Goal: Task Accomplishment & Management: Use online tool/utility

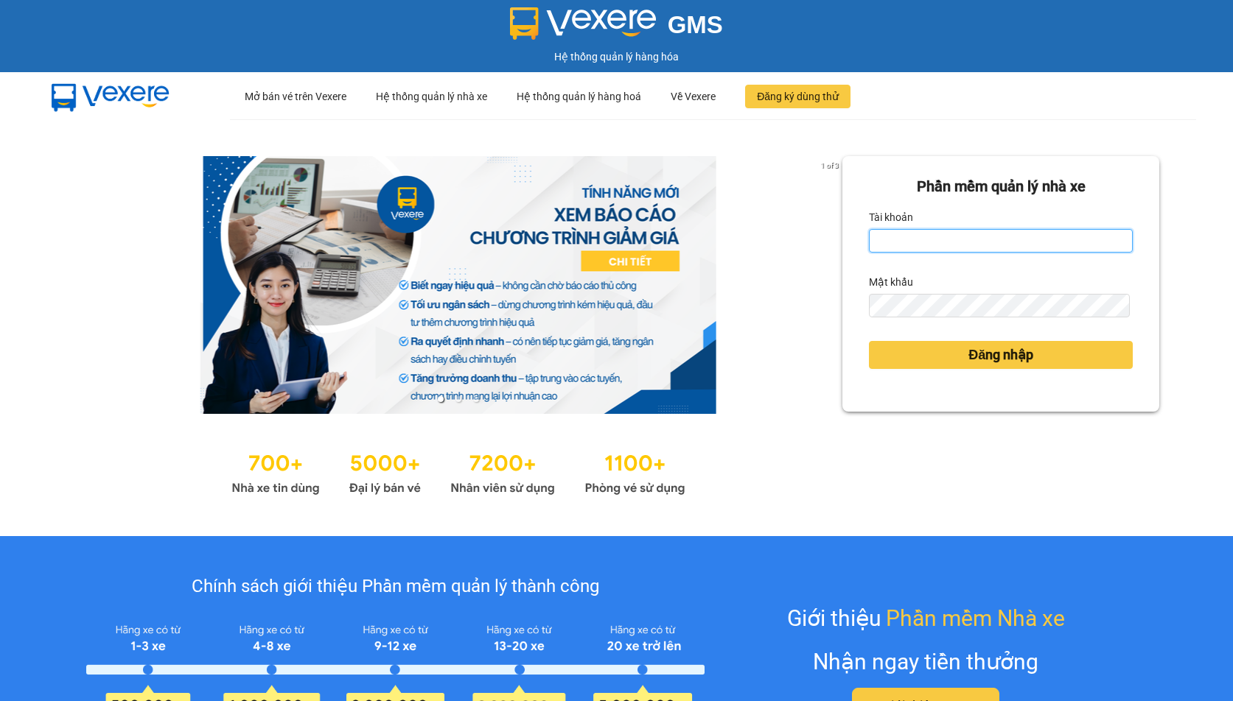
click at [932, 235] on input "Tài khoản" at bounding box center [1001, 241] width 264 height 24
type input "linhdl.phuchai"
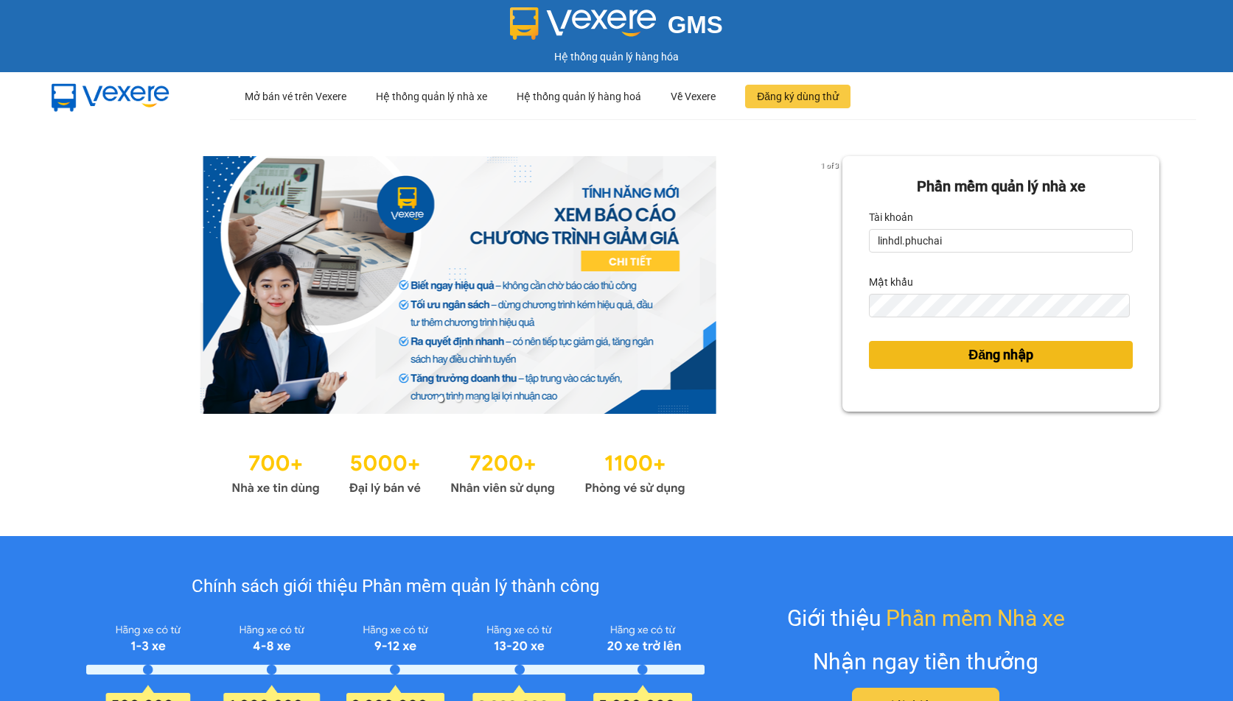
click at [1006, 352] on span "Đăng nhập" at bounding box center [1000, 355] width 65 height 21
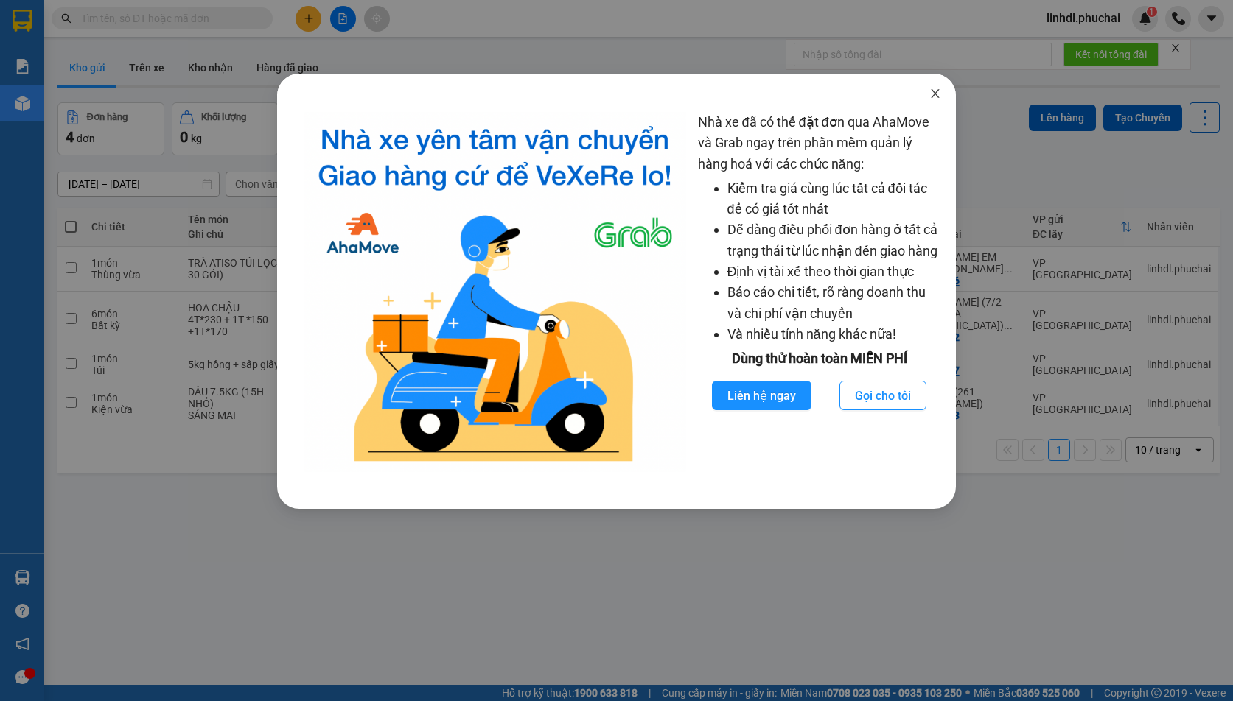
drag, startPoint x: 934, startPoint y: 99, endPoint x: 871, endPoint y: 119, distance: 66.4
click at [935, 99] on icon "close" at bounding box center [935, 94] width 12 height 12
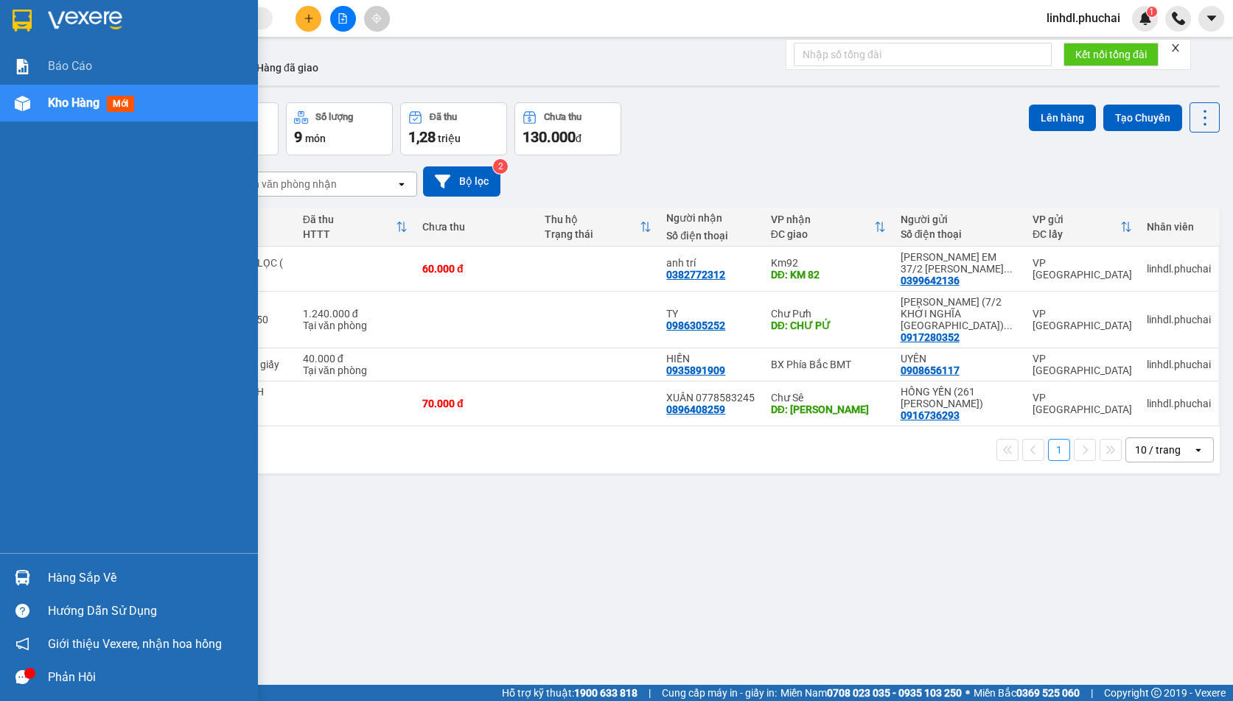
click at [63, 99] on span "Kho hàng" at bounding box center [74, 103] width 52 height 14
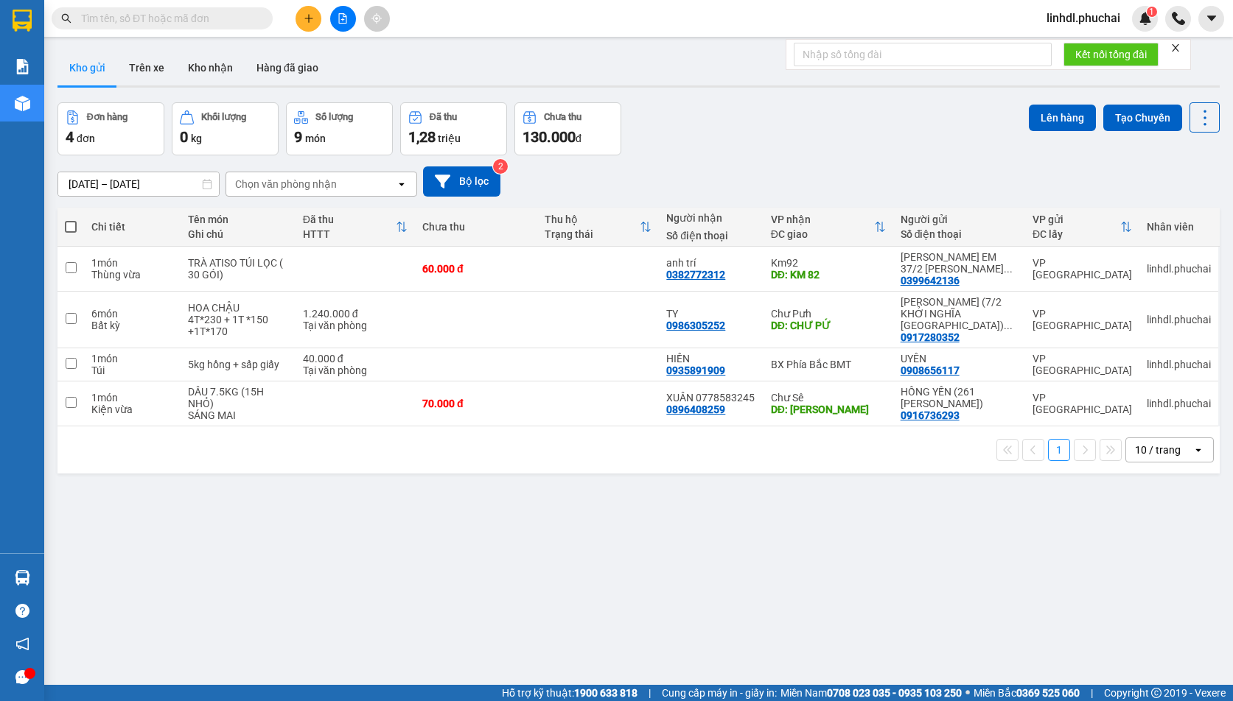
click at [77, 228] on th at bounding box center [70, 227] width 27 height 39
click at [73, 228] on span at bounding box center [71, 227] width 12 height 12
click at [71, 220] on input "checkbox" at bounding box center [71, 220] width 0 height 0
checkbox input "true"
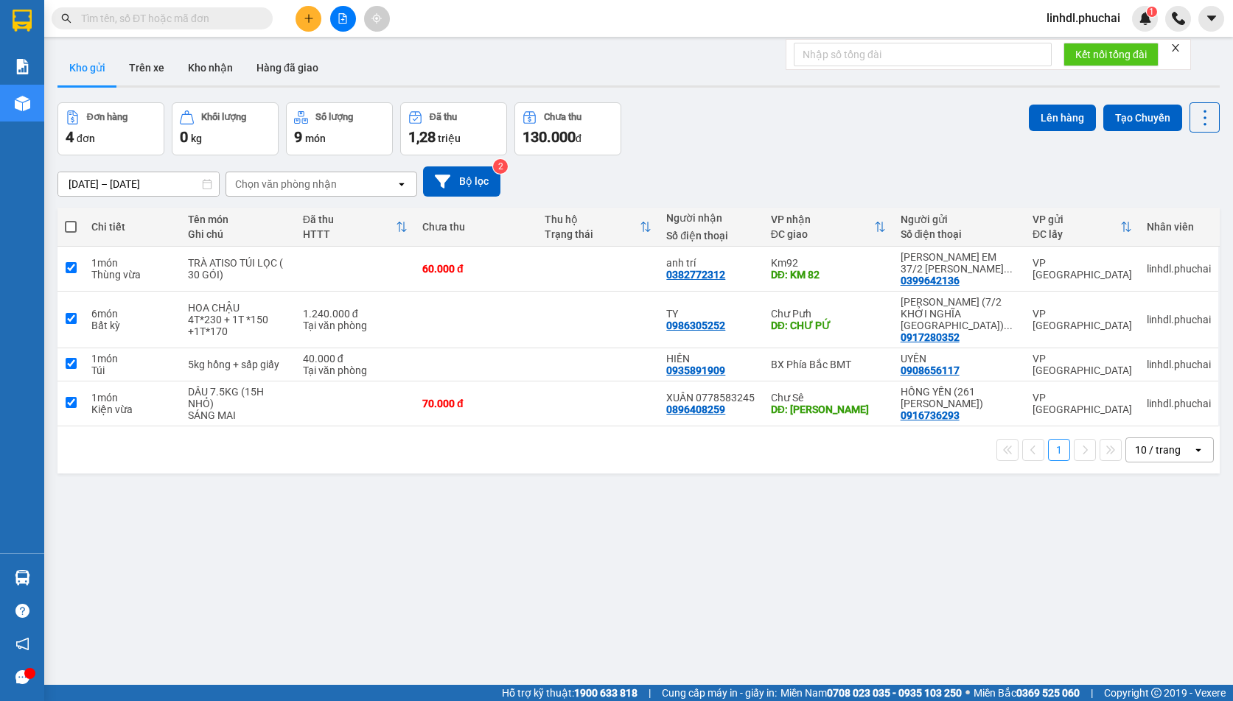
checkbox input "true"
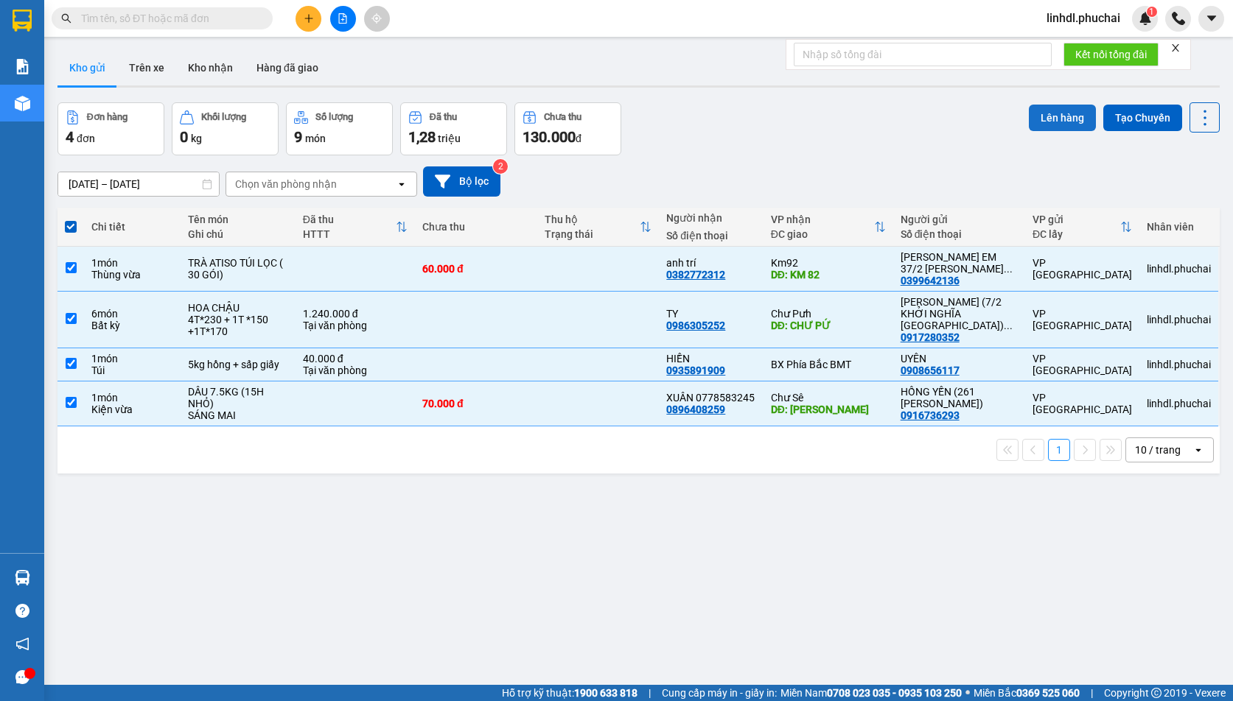
click at [1037, 124] on button "Lên hàng" at bounding box center [1061, 118] width 67 height 27
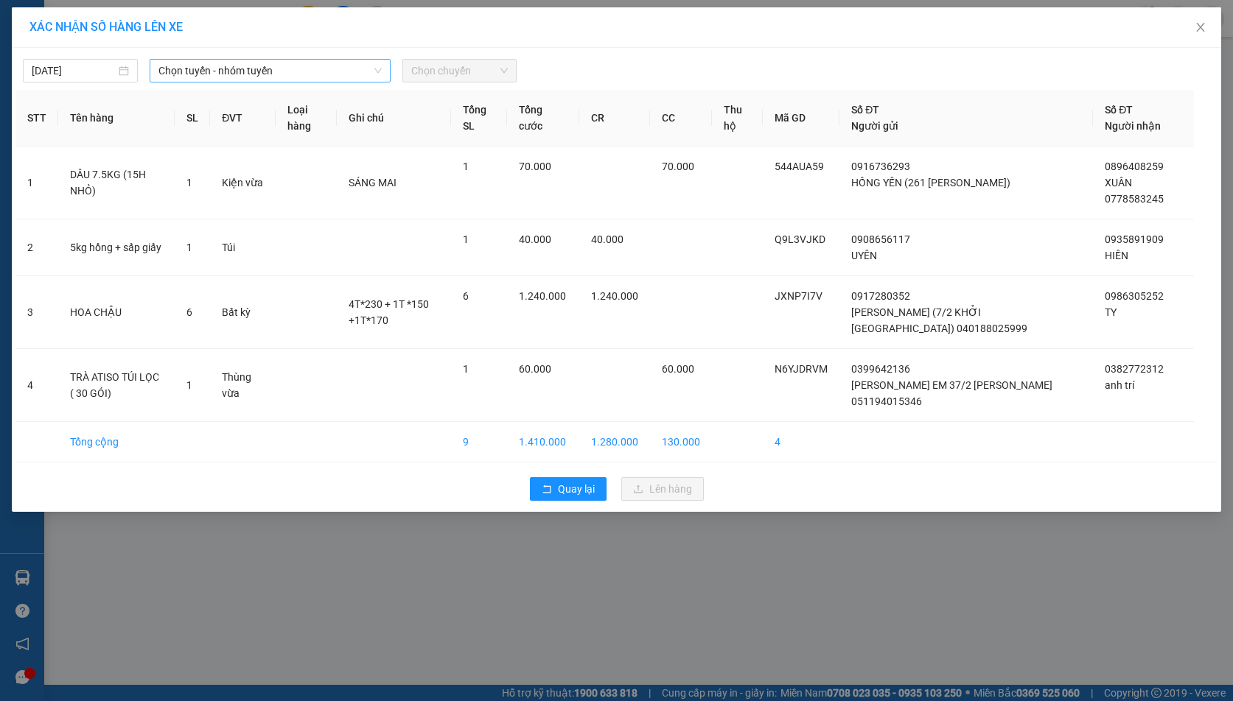
click at [288, 74] on span "Chọn tuyến - nhóm tuyến" at bounding box center [269, 71] width 223 height 22
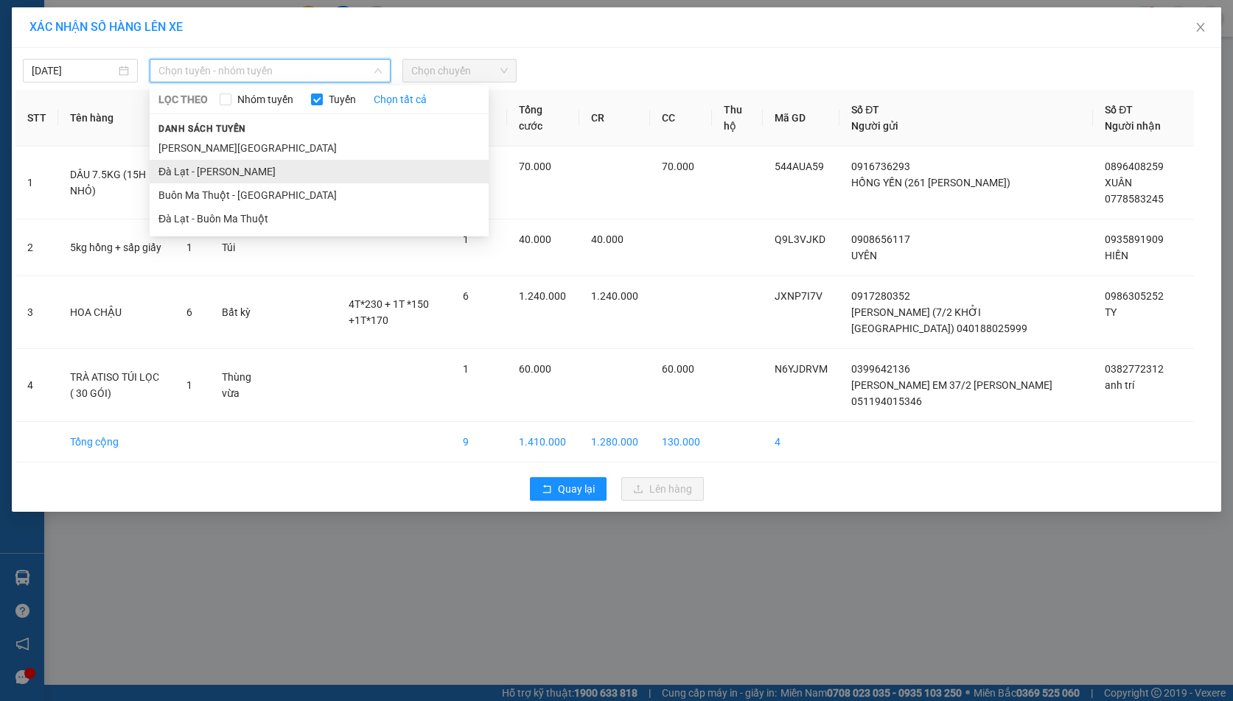
click at [219, 165] on li "Đà Lạt - Gia Lai" at bounding box center [319, 172] width 339 height 24
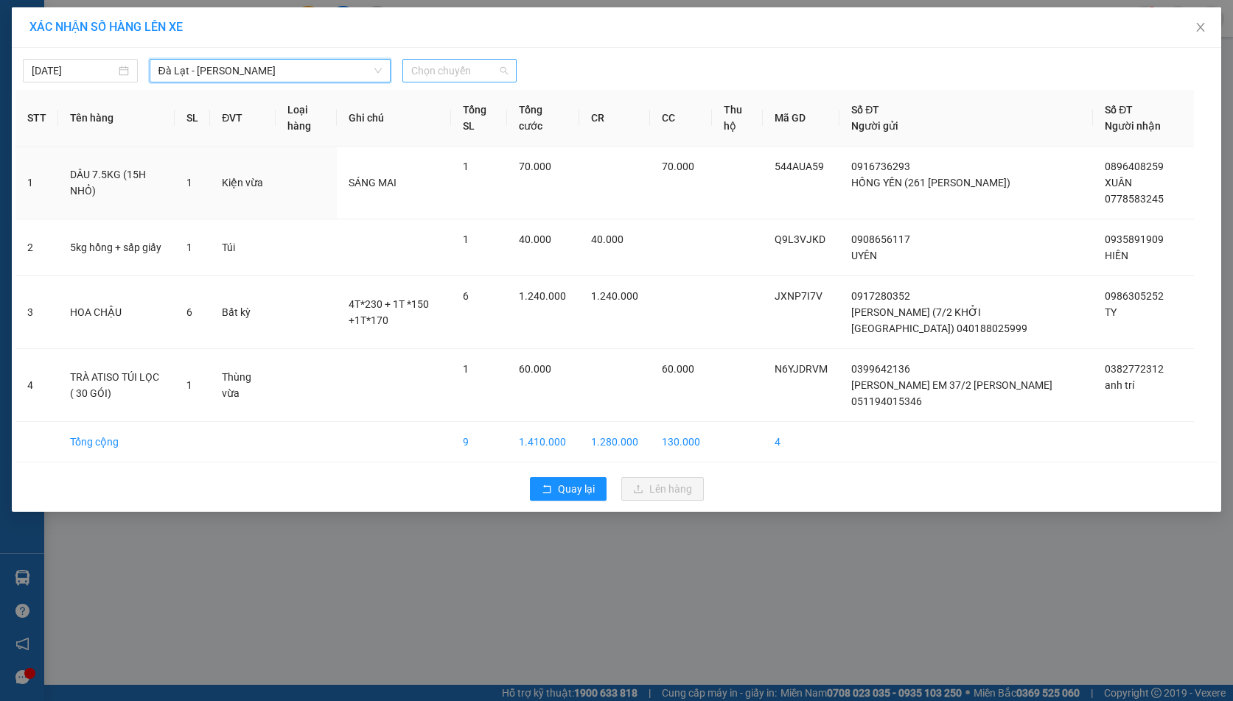
click at [458, 74] on span "Chọn chuyến" at bounding box center [459, 71] width 97 height 22
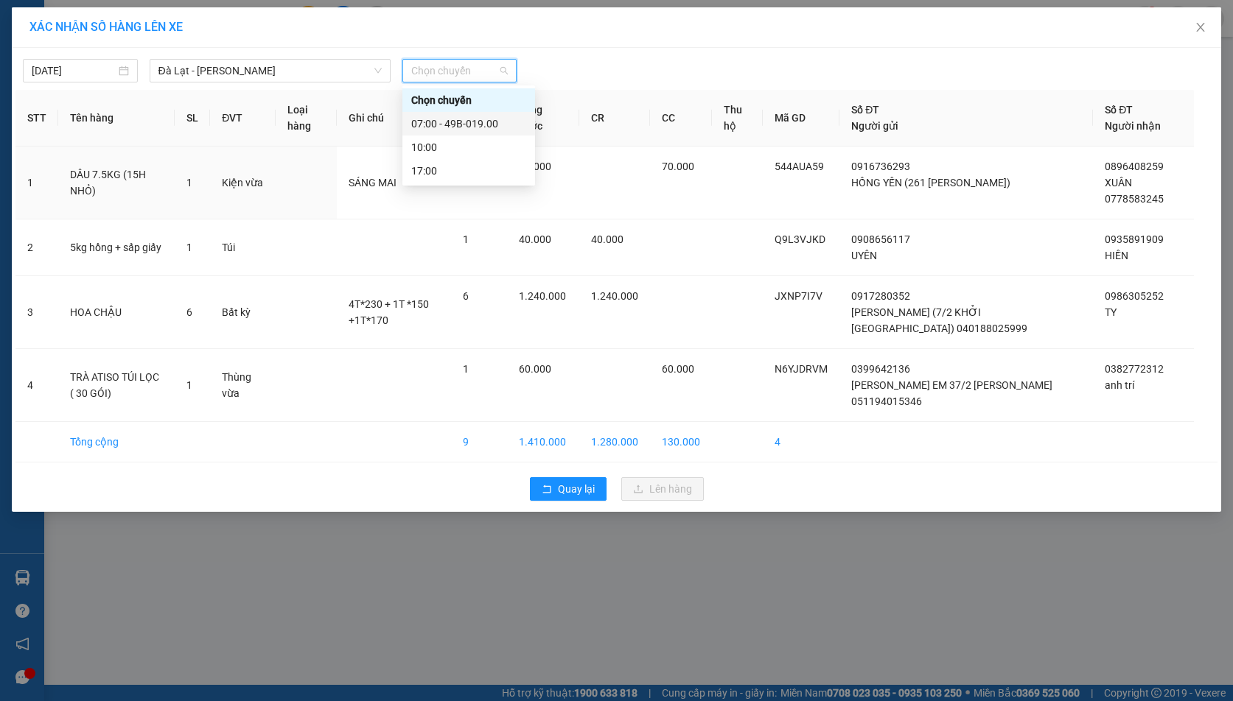
click at [506, 128] on div "07:00 - 49B-019.00" at bounding box center [468, 124] width 115 height 16
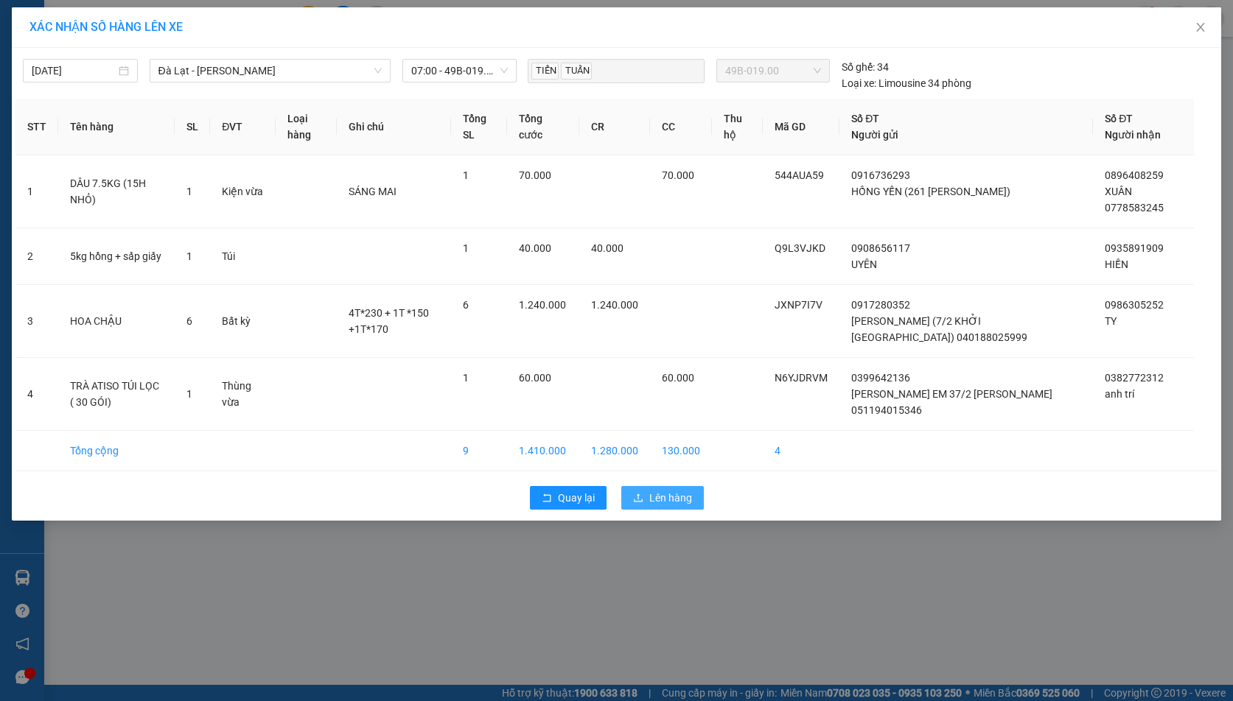
click at [670, 502] on span "Lên hàng" at bounding box center [670, 498] width 43 height 16
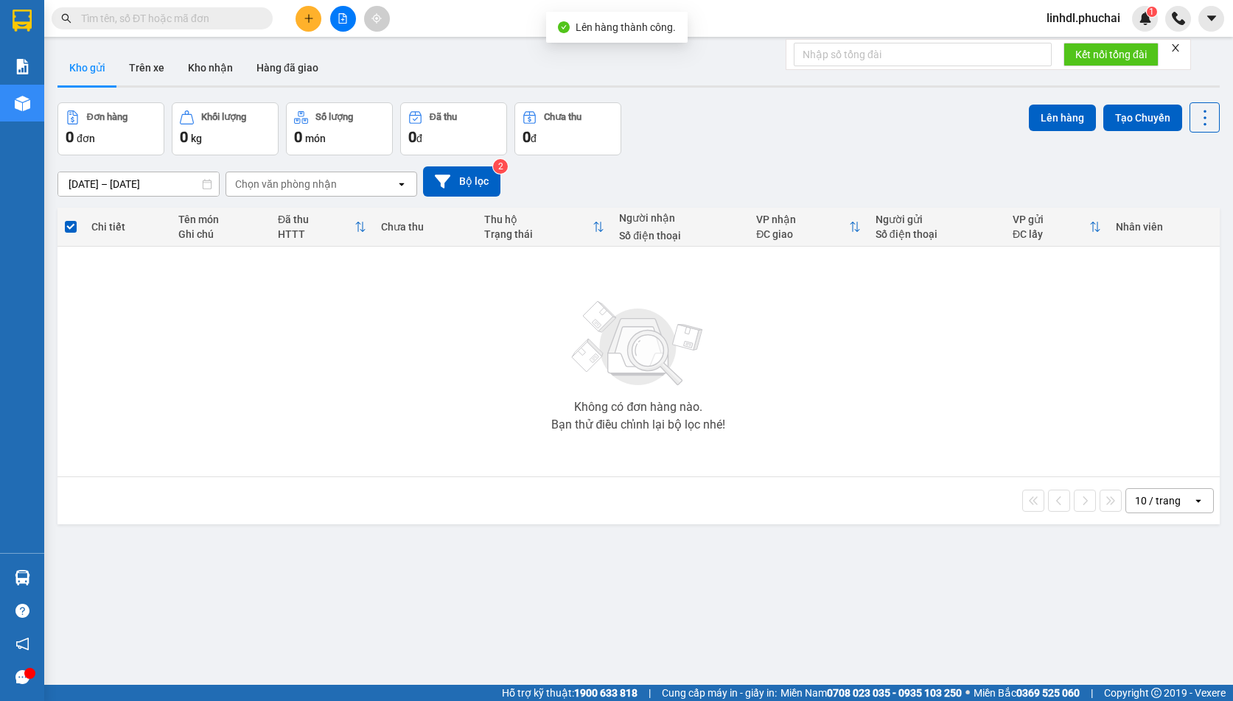
click at [335, 19] on button at bounding box center [343, 19] width 26 height 26
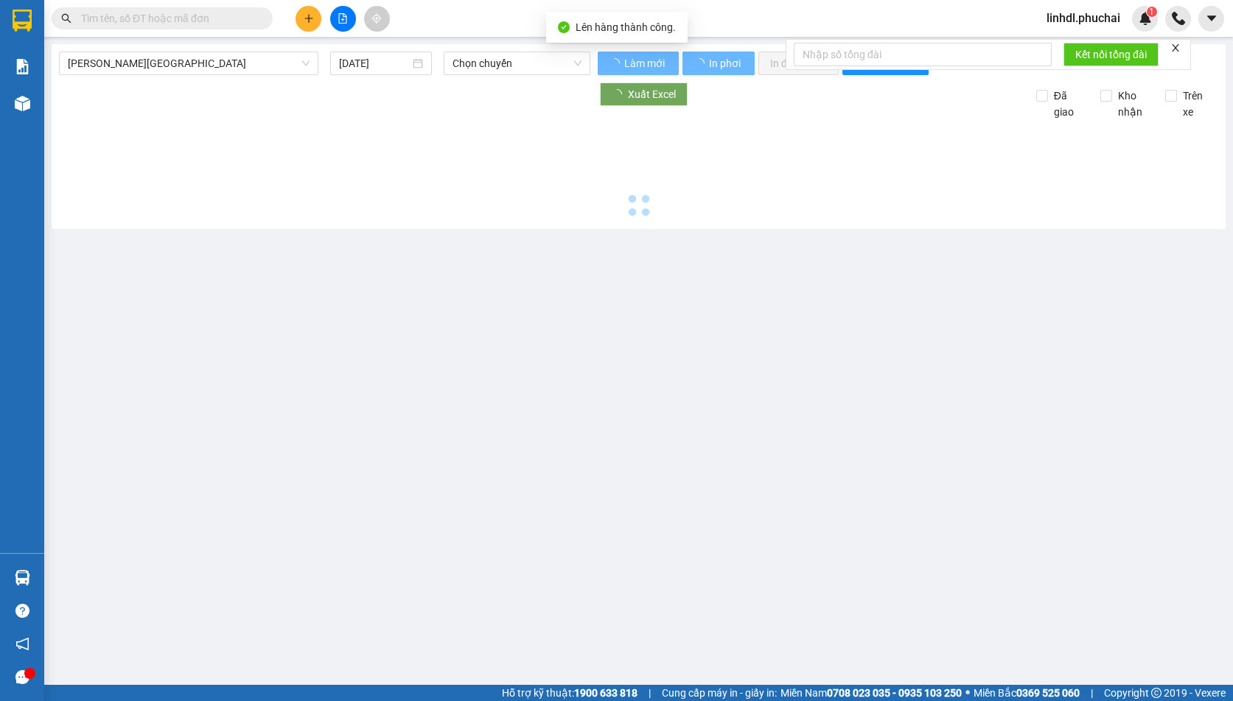
type input "15/10/2025"
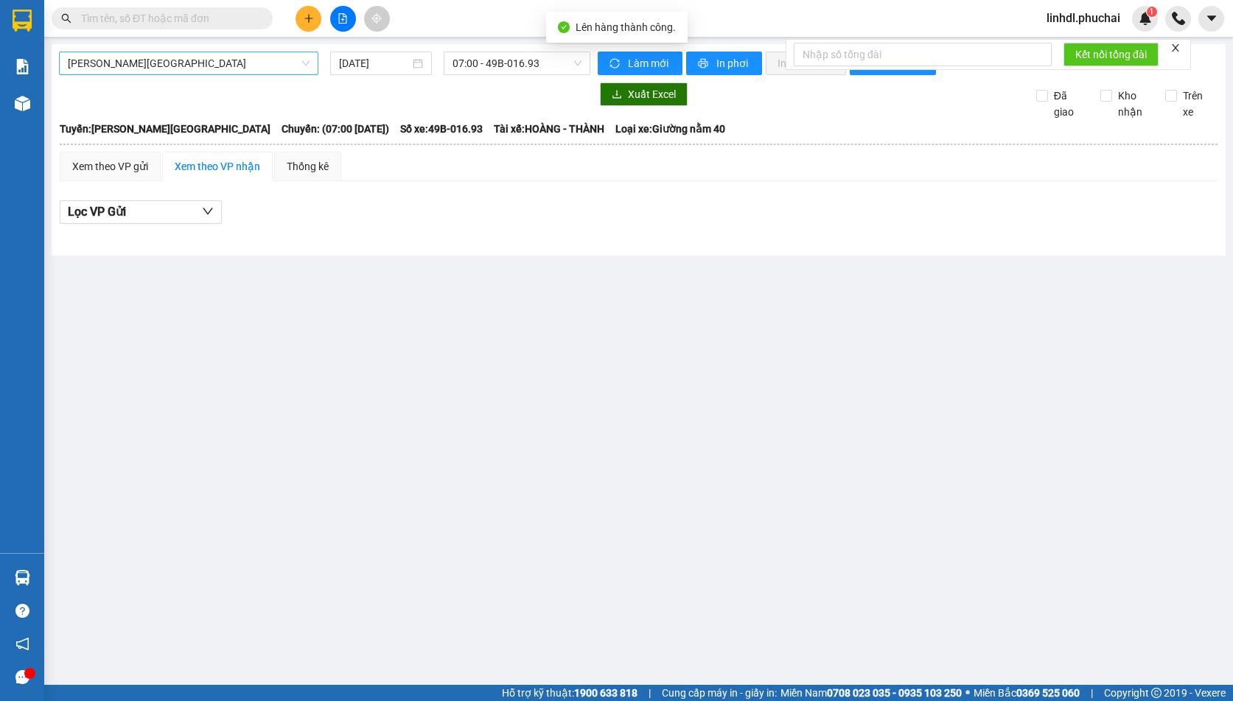
click at [202, 66] on span "Gia Lai - Đà Lạt" at bounding box center [189, 63] width 242 height 22
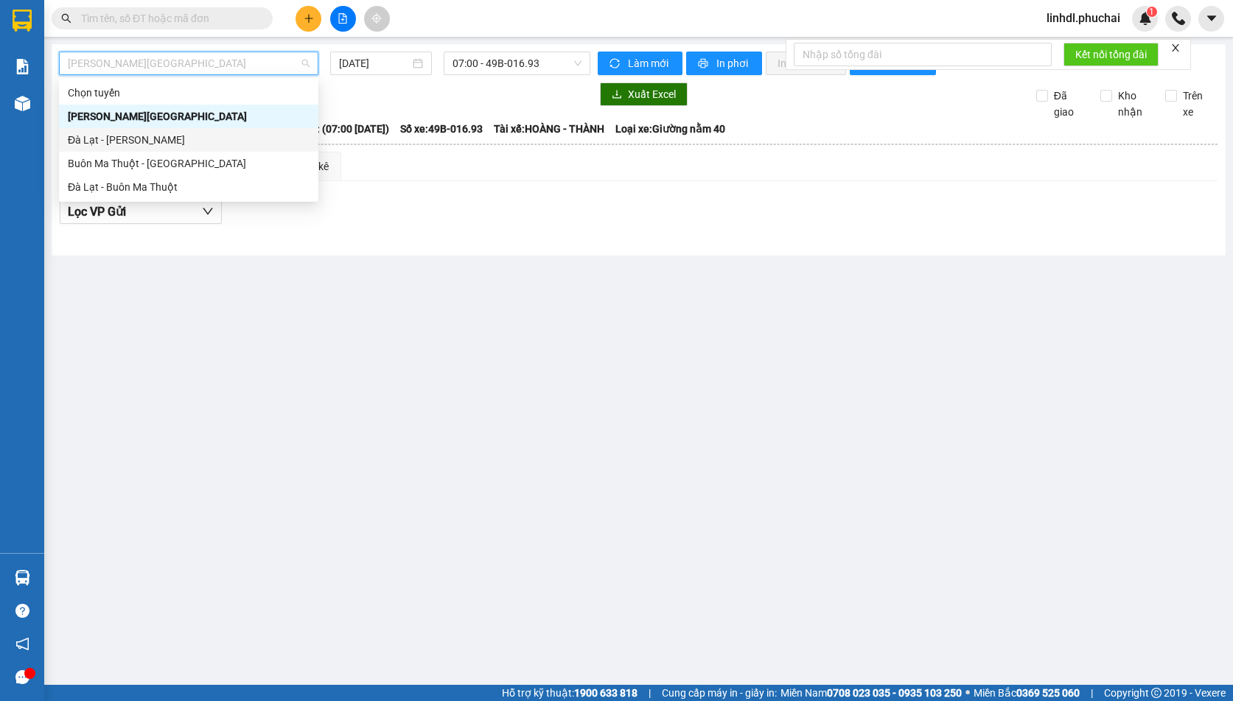
click at [114, 144] on div "Đà Lạt - Gia Lai" at bounding box center [189, 140] width 242 height 16
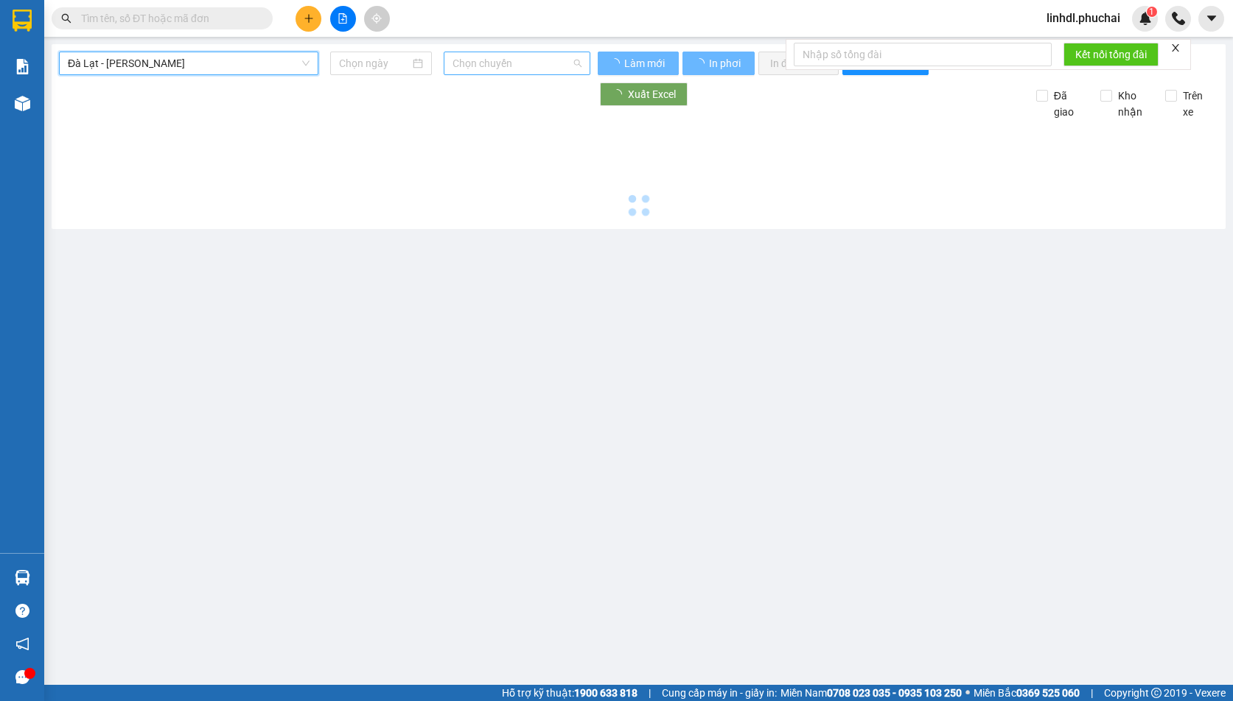
click at [477, 72] on span "Chọn chuyến" at bounding box center [516, 63] width 129 height 22
type input "15/10/2025"
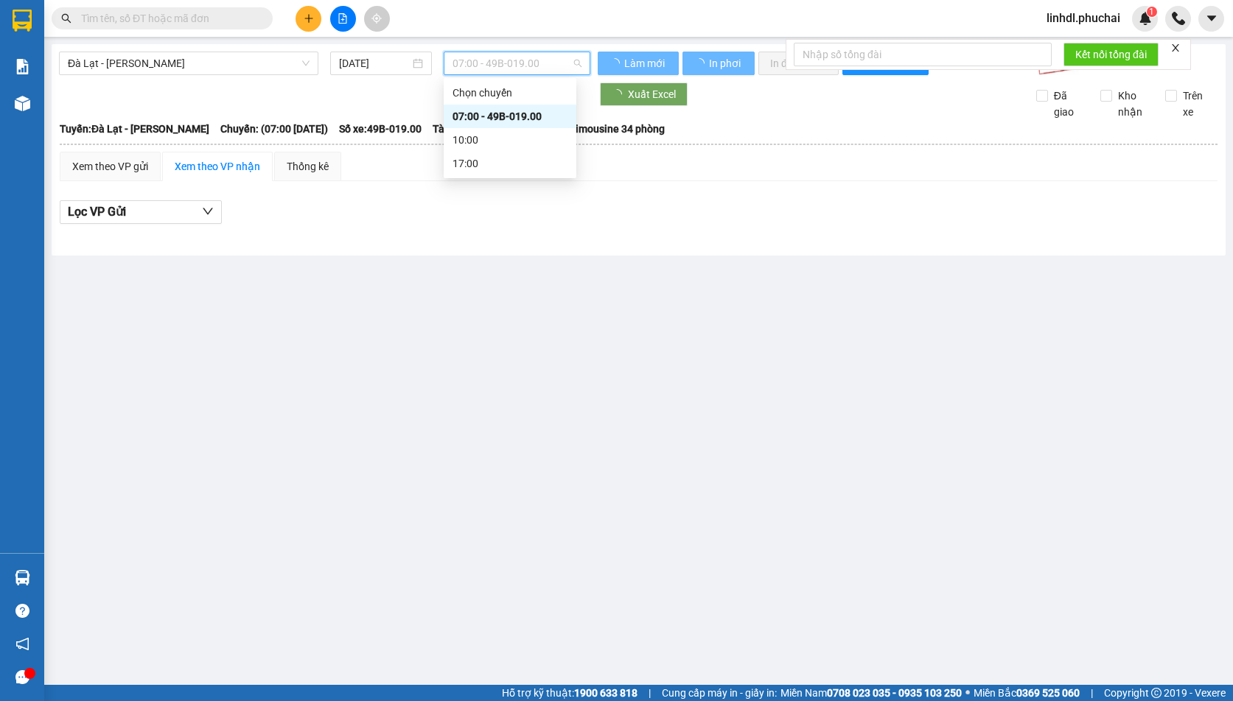
drag, startPoint x: 488, startPoint y: 113, endPoint x: 548, endPoint y: 83, distance: 66.6
click at [488, 108] on div "07:00 - 49B-019.00" at bounding box center [509, 116] width 115 height 16
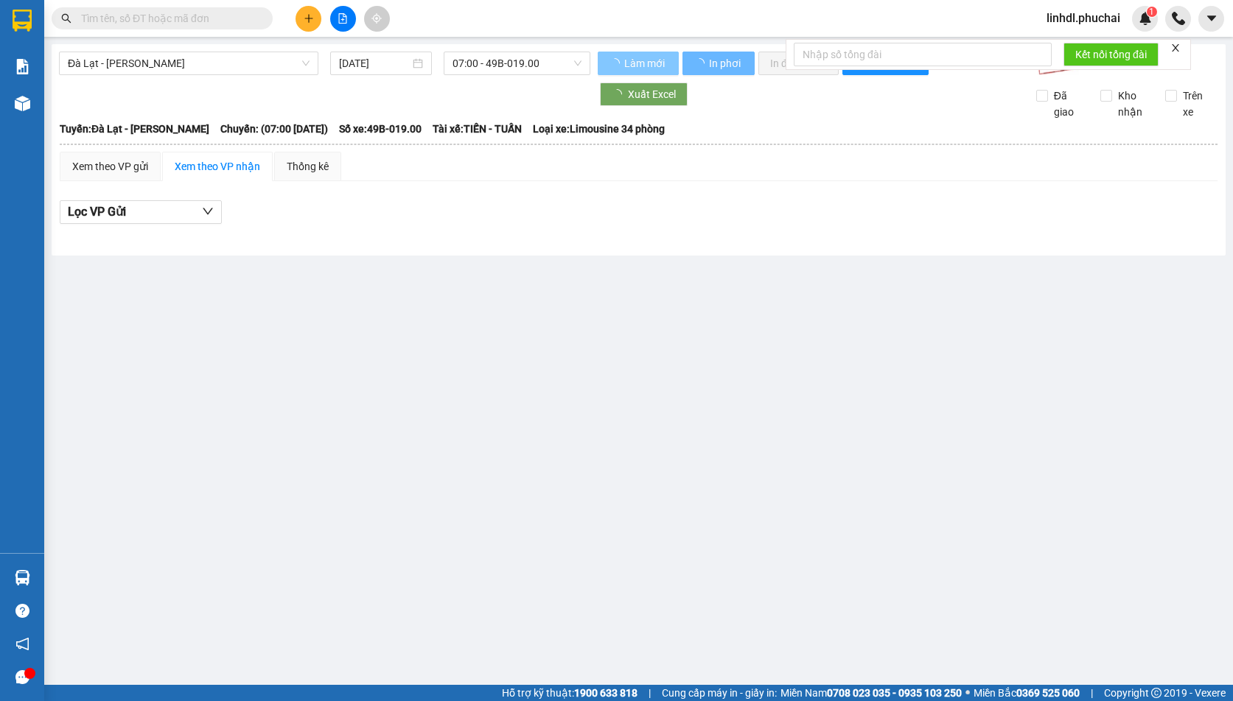
click at [625, 61] on span "Làm mới" at bounding box center [645, 63] width 43 height 16
drag, startPoint x: 625, startPoint y: 61, endPoint x: 635, endPoint y: 59, distance: 9.8
click at [635, 59] on span "Làm mới" at bounding box center [645, 63] width 43 height 16
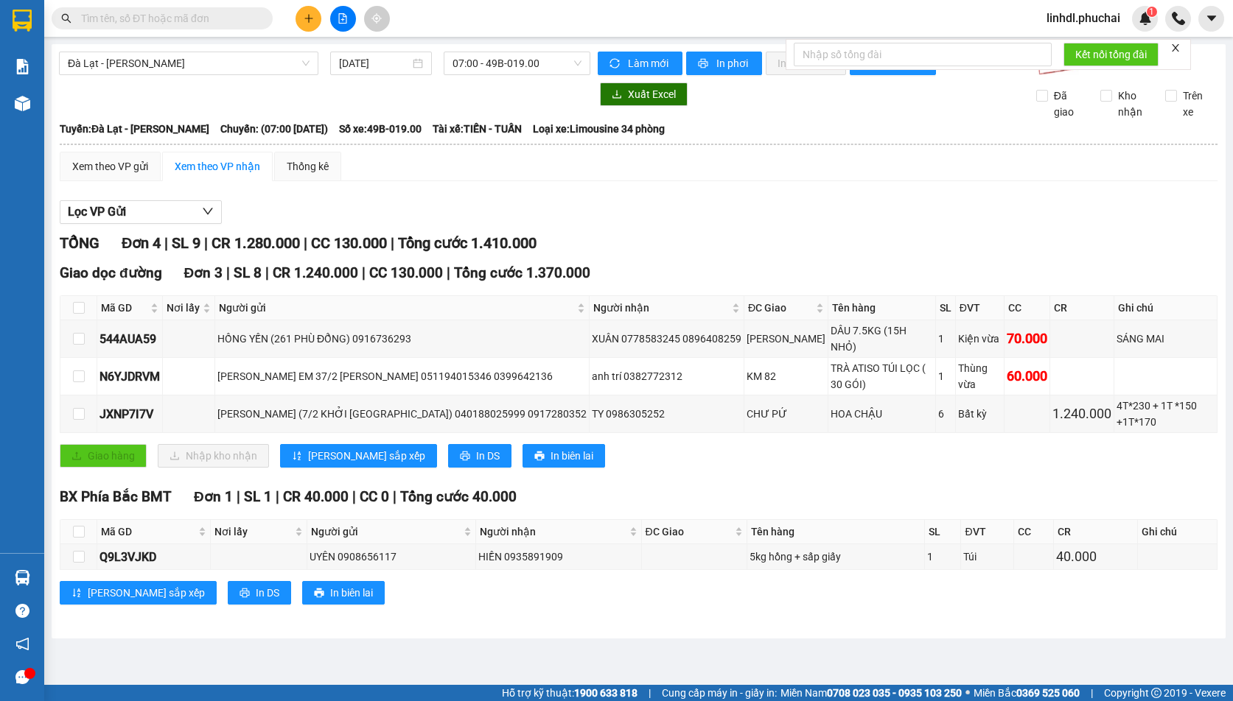
drag, startPoint x: 1176, startPoint y: 48, endPoint x: 1126, endPoint y: 48, distance: 50.1
click at [1177, 48] on icon "close" at bounding box center [1175, 48] width 10 height 10
click at [726, 61] on span "In phơi" at bounding box center [733, 63] width 34 height 16
click at [1067, 27] on div "linhdl.phuchai 1" at bounding box center [1095, 19] width 123 height 26
click at [1072, 26] on span "linhdl.phuchai" at bounding box center [1082, 18] width 97 height 18
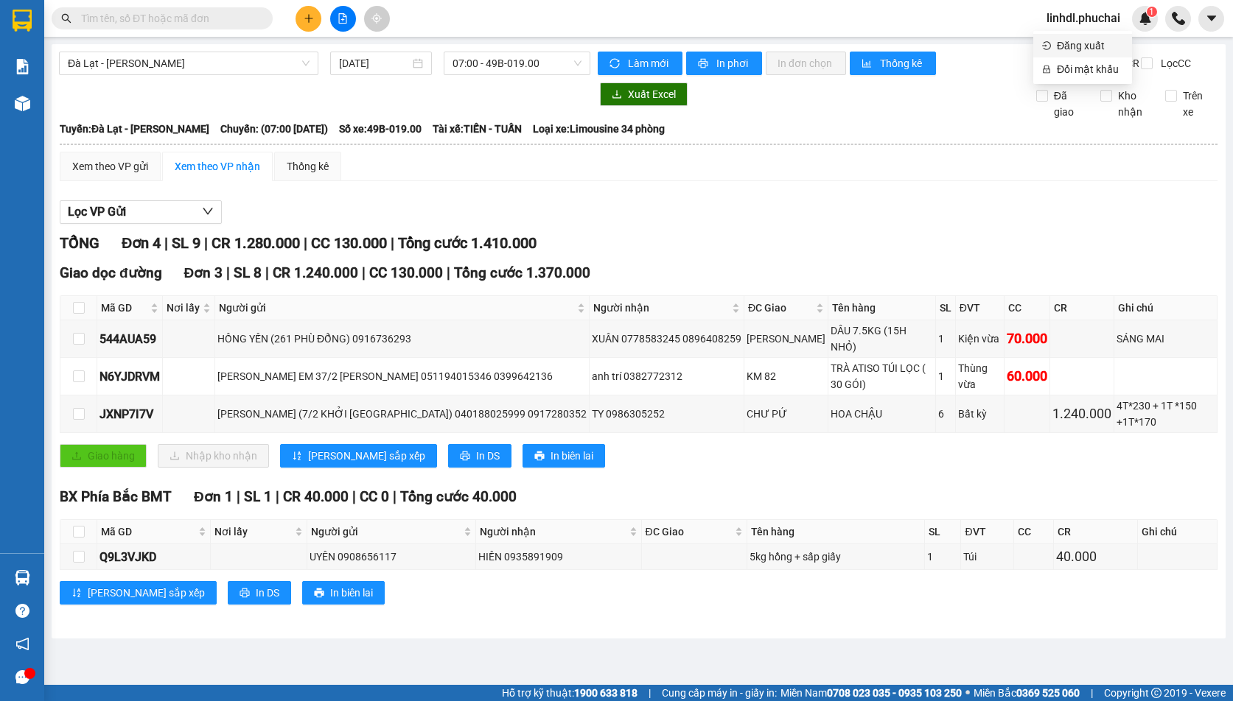
drag, startPoint x: 1082, startPoint y: 51, endPoint x: 1075, endPoint y: 45, distance: 8.9
click at [1081, 49] on span "Đăng xuất" at bounding box center [1089, 46] width 66 height 16
